Goal: Task Accomplishment & Management: Complete application form

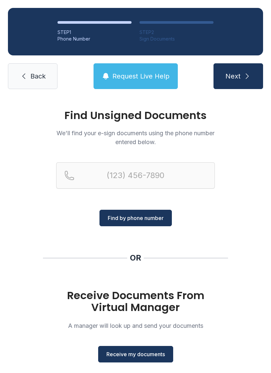
click at [158, 351] on span "Receive my documents" at bounding box center [135, 355] width 58 height 8
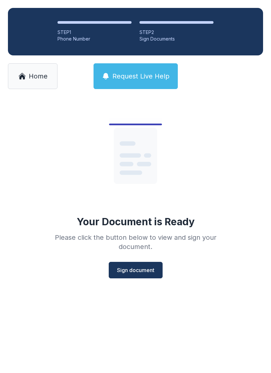
click at [143, 271] on span "Sign document" at bounding box center [135, 270] width 37 height 8
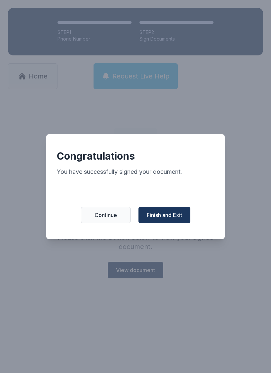
click at [178, 217] on span "Finish and Exit" at bounding box center [164, 215] width 35 height 8
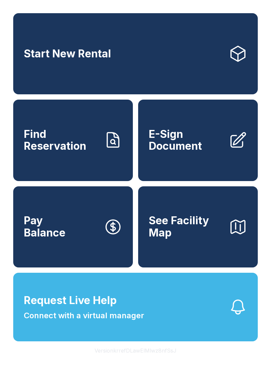
click at [213, 148] on span "E-Sign Document" at bounding box center [186, 140] width 75 height 24
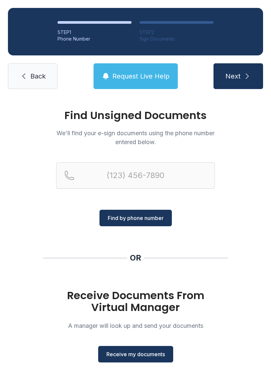
click at [150, 356] on span "Receive my documents" at bounding box center [135, 355] width 58 height 8
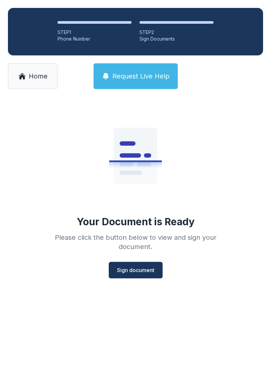
click at [132, 267] on span "Sign document" at bounding box center [135, 270] width 37 height 8
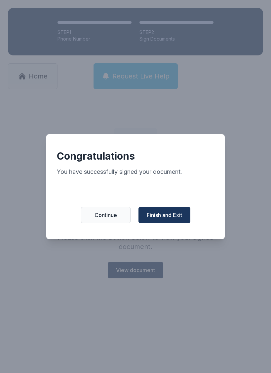
click at [166, 217] on span "Finish and Exit" at bounding box center [164, 215] width 35 height 8
